Goal: Task Accomplishment & Management: Use online tool/utility

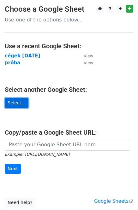
click at [11, 105] on link "Select..." at bounding box center [17, 103] width 24 height 10
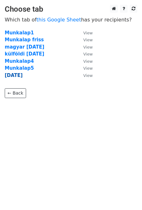
click at [16, 75] on strong "szept 8" at bounding box center [14, 75] width 18 height 6
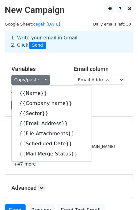
click at [49, 64] on div "Variables Copy/paste... {{Name}} {{Company name}} {{Sector}} {{Email Address}} …" at bounding box center [68, 87] width 127 height 57
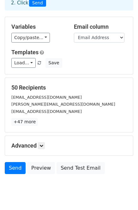
scroll to position [42, 0]
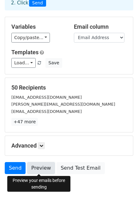
click at [37, 170] on link "Preview" at bounding box center [41, 168] width 28 height 12
click at [42, 170] on link "Preview" at bounding box center [41, 168] width 28 height 12
click at [42, 171] on link "Preview" at bounding box center [41, 168] width 28 height 12
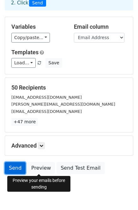
click at [16, 169] on link "Send" at bounding box center [15, 168] width 21 height 12
